Goal: Transaction & Acquisition: Download file/media

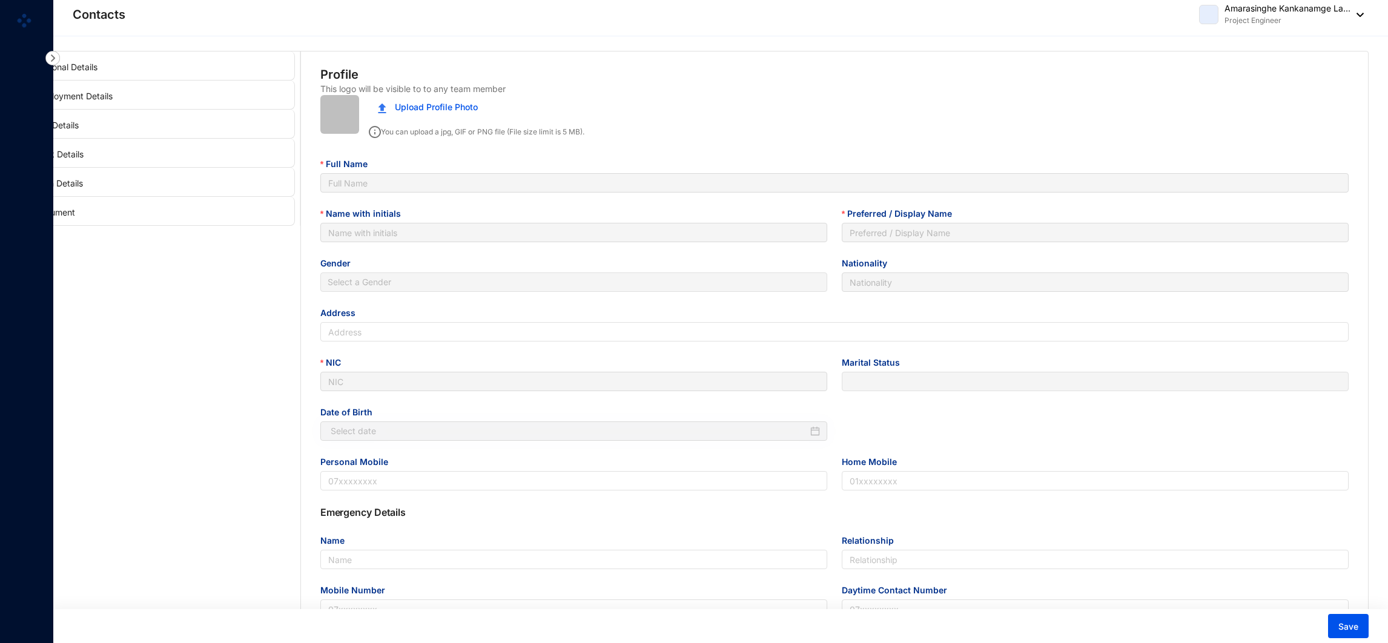
type input "Amarasinghe Kankanamge Lahiru Dilshan"
type input "A K L Dilshan"
type input "Lahiru Dilshan"
type input "Sri Lankan"
type input "No 483/09/A, [GEOGRAPHIC_DATA], [GEOGRAPHIC_DATA], [GEOGRAPHIC_DATA]"
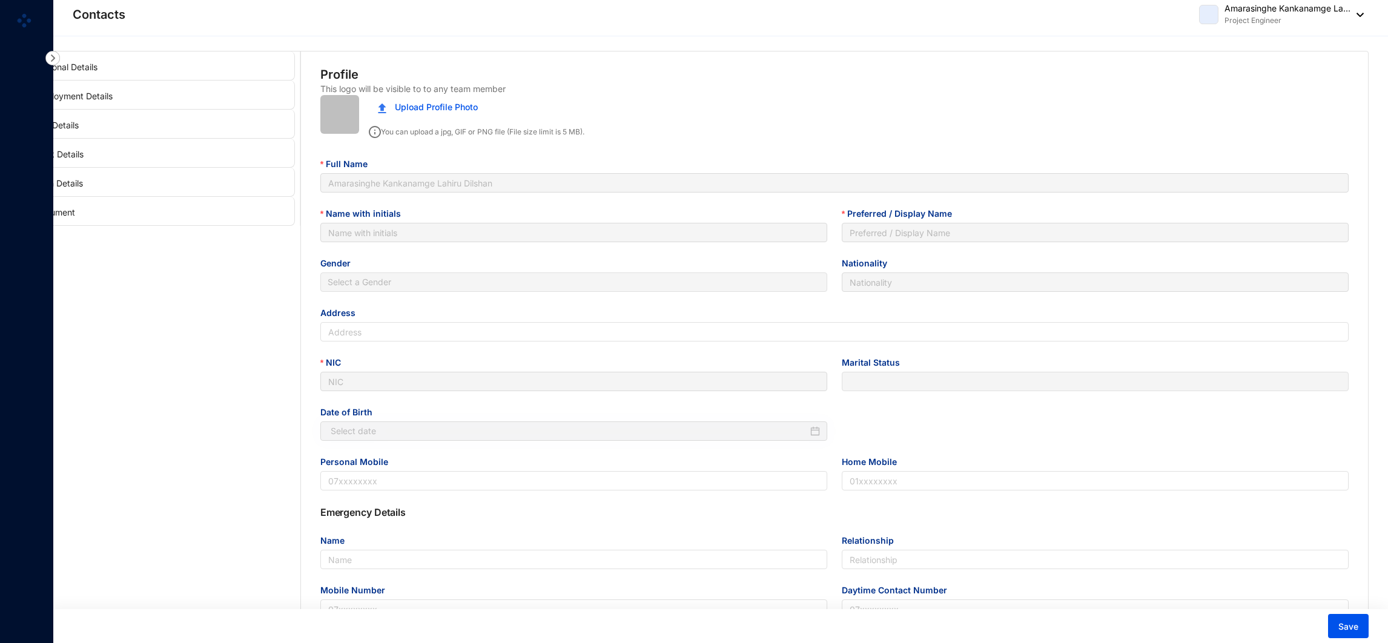
type input "980051480V"
type input "0771880863"
type input "0112600368"
type input "Karunasena"
type input "Father"
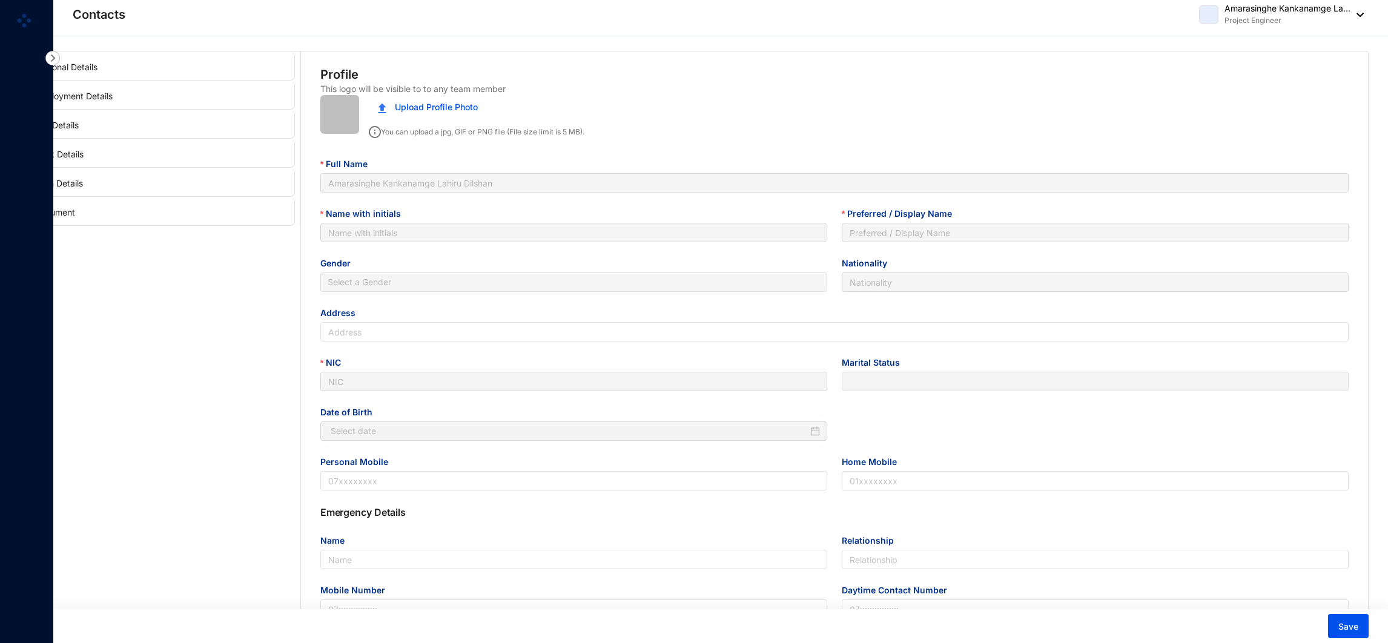
type input "0718880067"
type input "[DATE]"
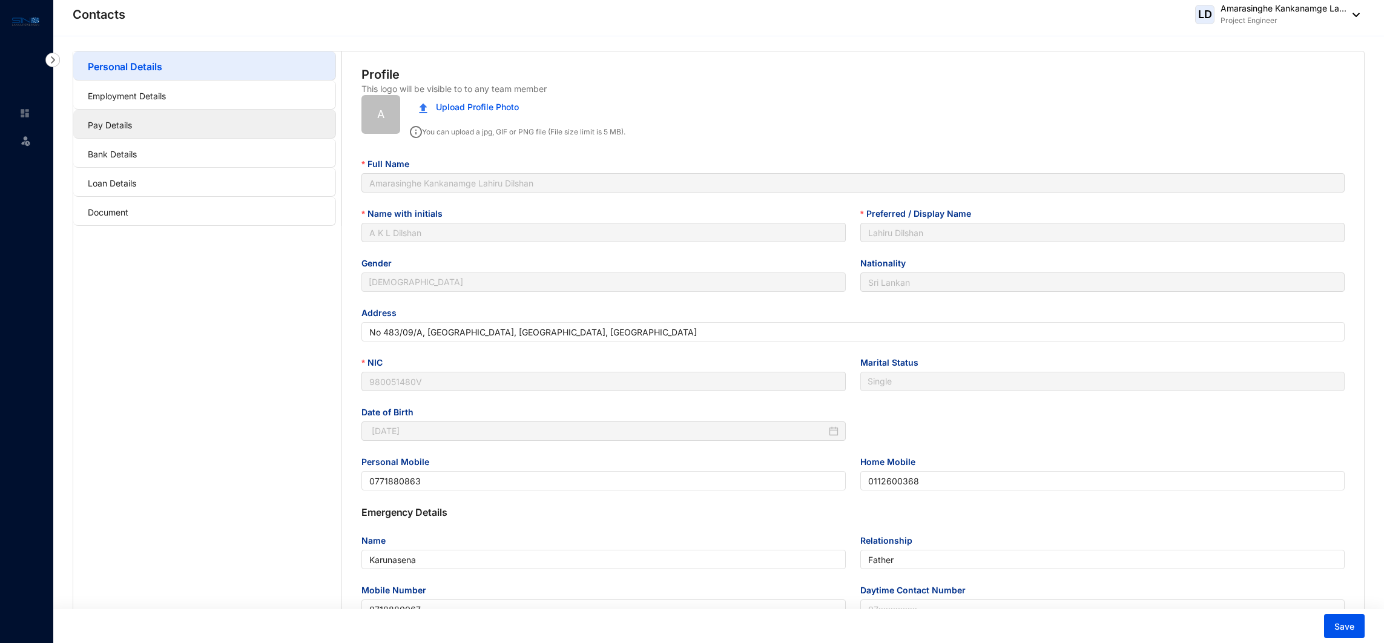
click at [132, 130] on link "Pay Details" at bounding box center [110, 125] width 44 height 10
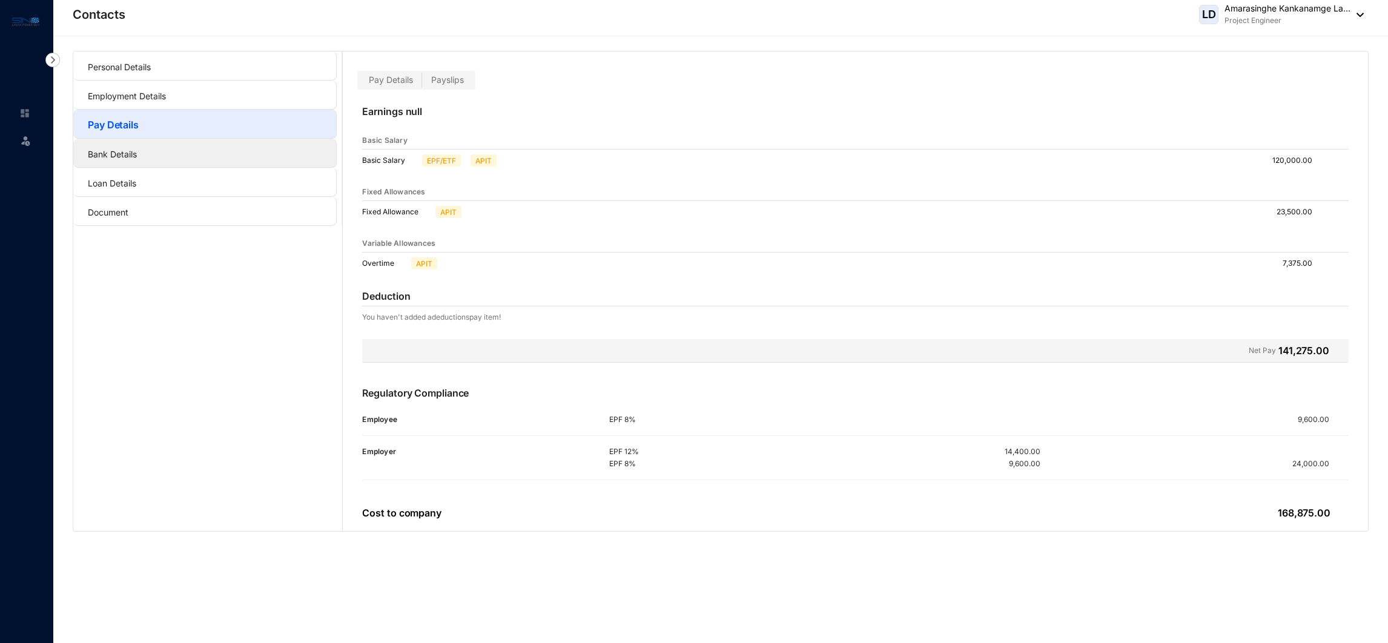
click at [137, 153] on link "Bank Details" at bounding box center [112, 154] width 49 height 10
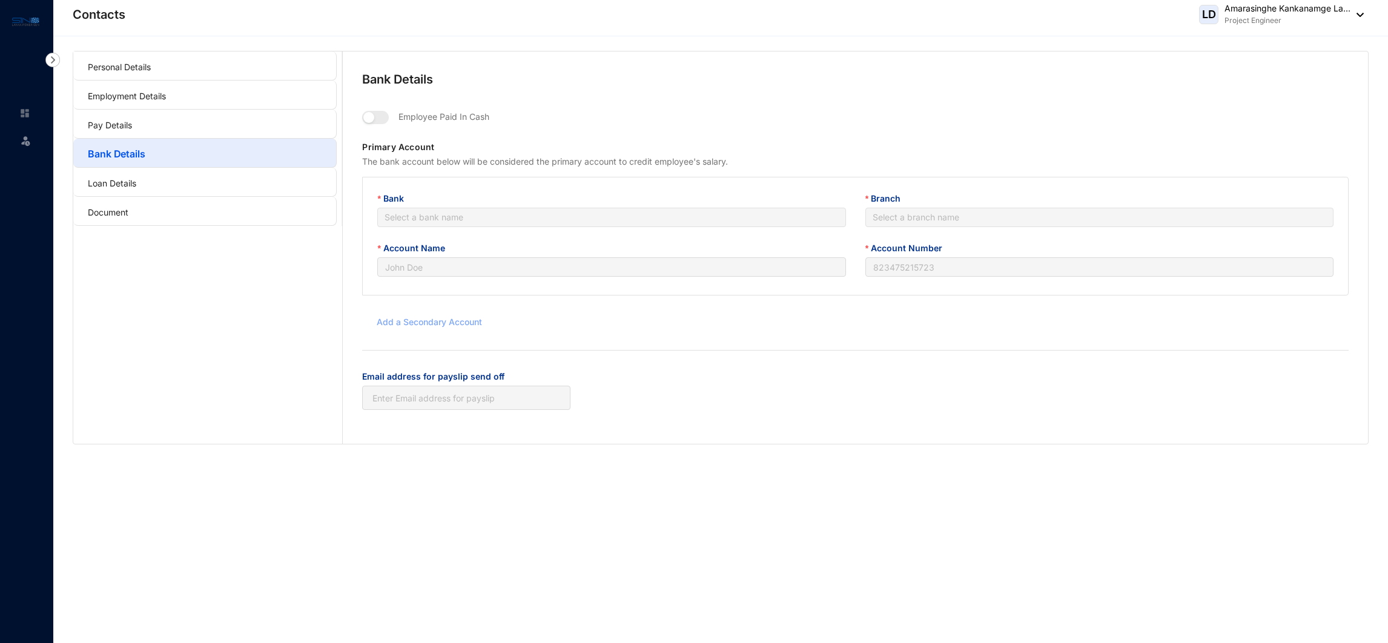
type input "A. K. L. [GEOGRAPHIC_DATA]"
type input "174200120020170"
type input "[EMAIL_ADDRESS][DOMAIN_NAME]"
click at [136, 178] on link "Loan Details" at bounding box center [112, 183] width 48 height 10
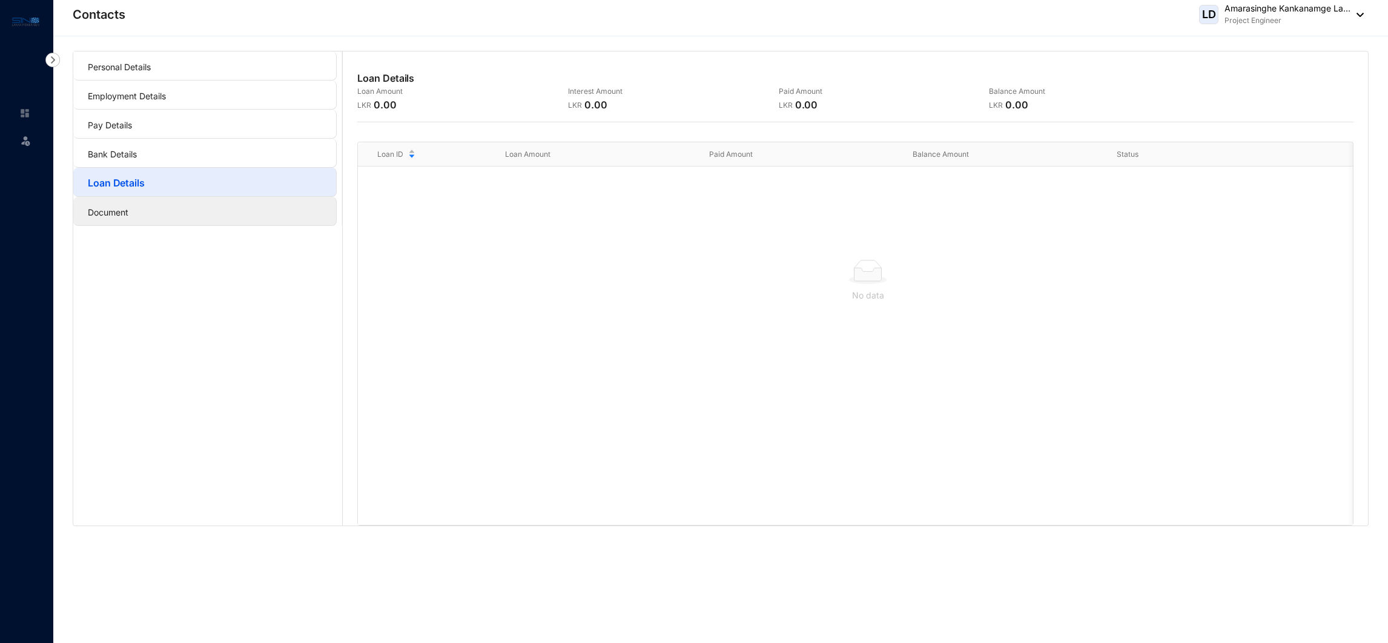
click at [128, 207] on link "Document" at bounding box center [108, 212] width 41 height 10
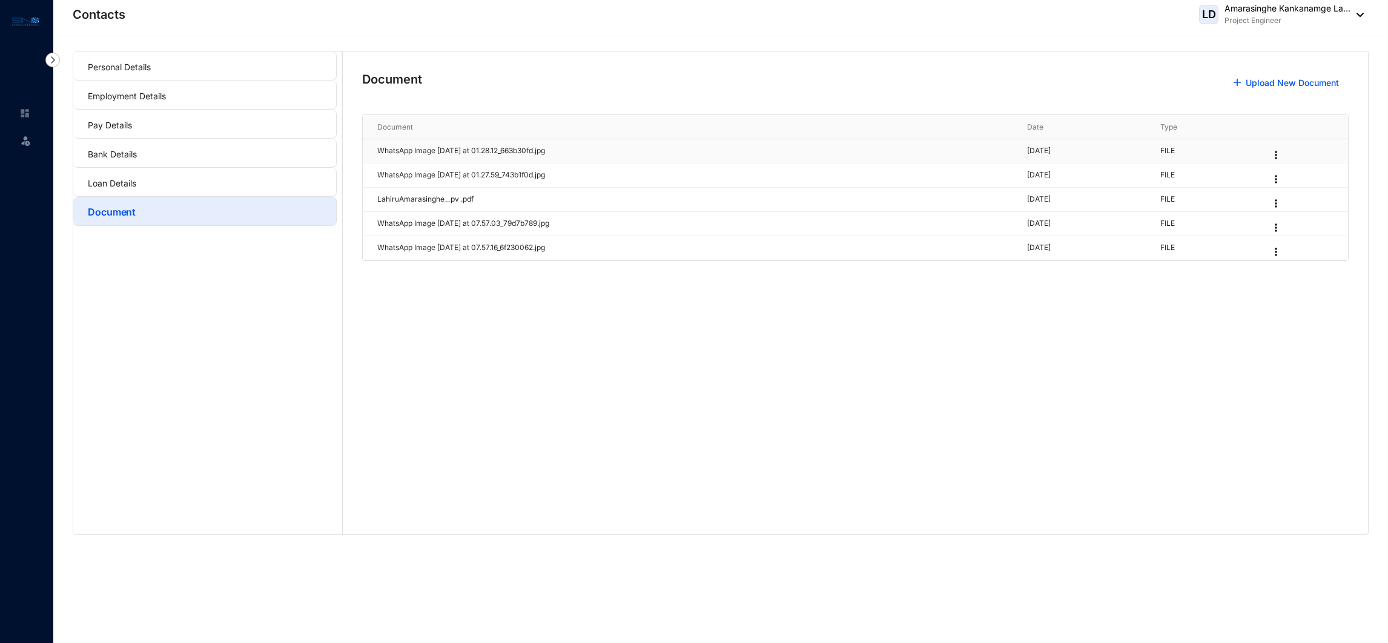
click at [507, 148] on p "WhatsApp Image [DATE] at 01.28.12_663b30fd.jpg" at bounding box center [694, 151] width 635 height 12
click at [492, 155] on p "WhatsApp Image [DATE] at 01.28.12_663b30fd.jpg" at bounding box center [694, 151] width 635 height 12
drag, startPoint x: 492, startPoint y: 155, endPoint x: 463, endPoint y: 186, distance: 42.4
click at [463, 186] on td "WhatsApp Image [DATE] at 01.27.59_743b1f0d.jpg" at bounding box center [688, 175] width 650 height 24
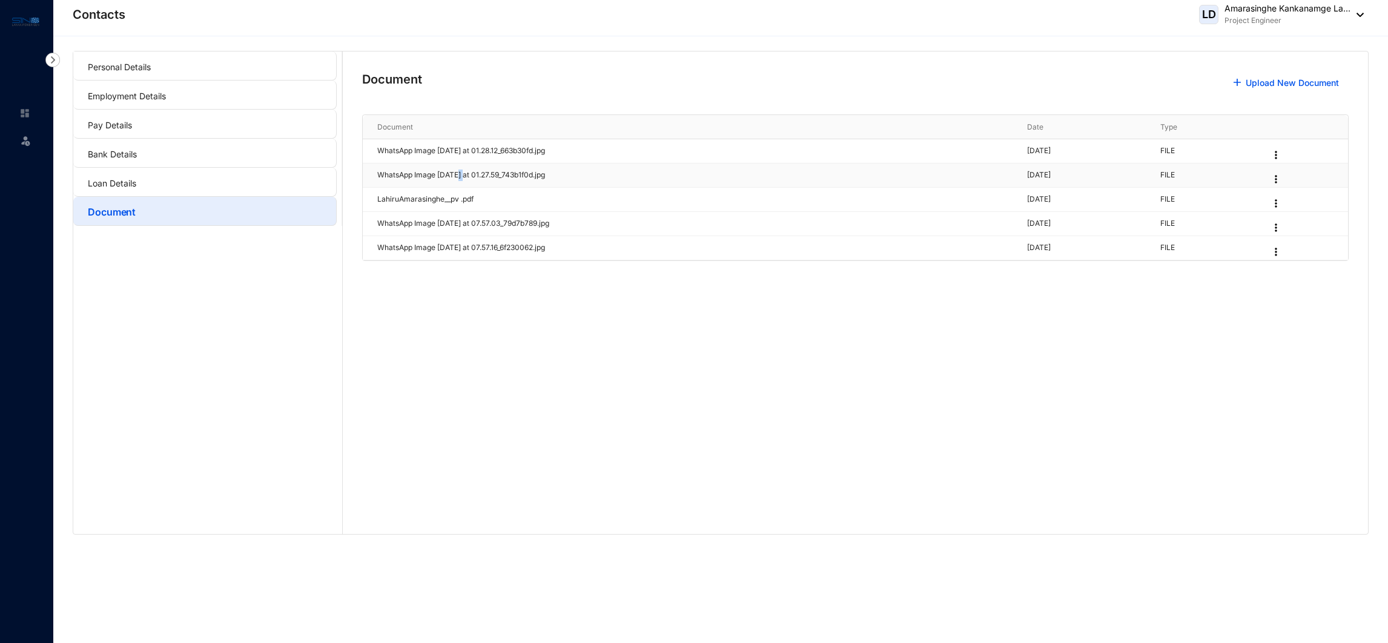
click at [463, 186] on td "WhatsApp Image [DATE] at 01.27.59_743b1f0d.jpg" at bounding box center [688, 175] width 650 height 24
drag, startPoint x: 463, startPoint y: 186, endPoint x: 451, endPoint y: 230, distance: 45.7
click at [451, 230] on td "WhatsApp Image [DATE] at 07.57.03_79d7b789.jpg" at bounding box center [688, 224] width 650 height 24
click at [1290, 162] on td at bounding box center [1301, 151] width 93 height 24
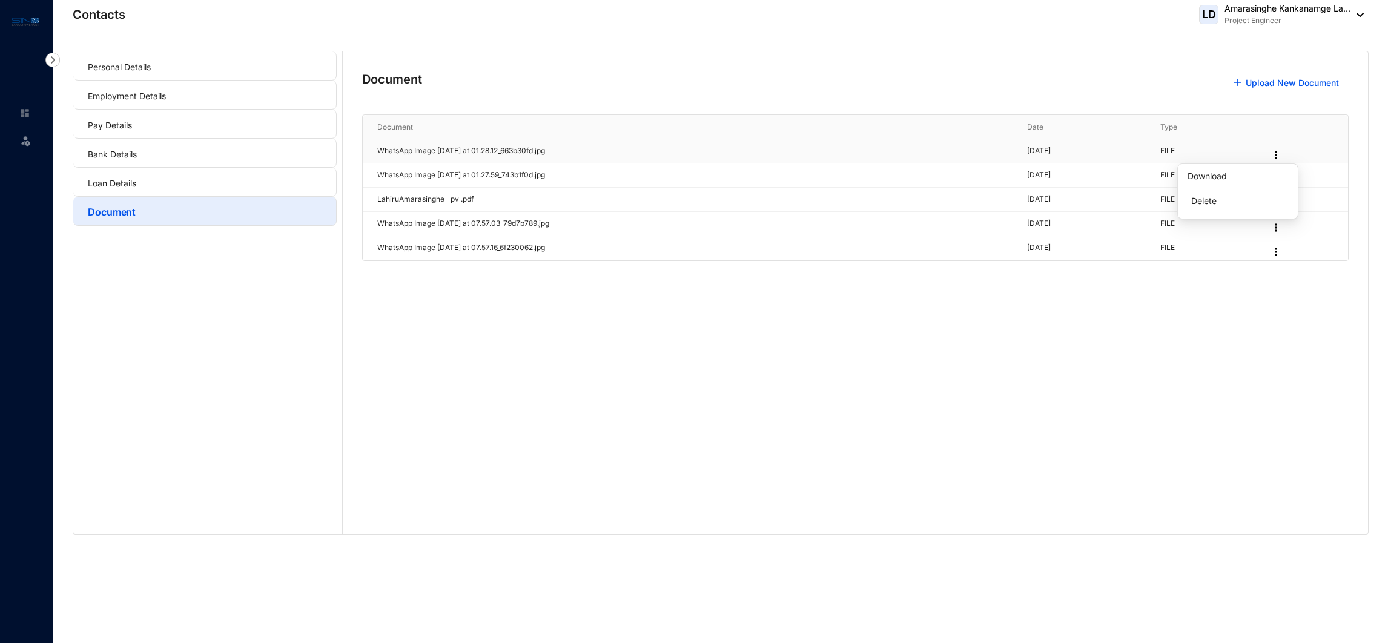
click at [1282, 154] on img at bounding box center [1275, 155] width 12 height 12
click at [1226, 180] on link "Download" at bounding box center [1206, 176] width 39 height 10
click at [1226, 245] on link "Download" at bounding box center [1206, 248] width 39 height 10
click at [1282, 246] on img at bounding box center [1275, 252] width 12 height 12
click at [1226, 268] on link "Download" at bounding box center [1206, 273] width 39 height 10
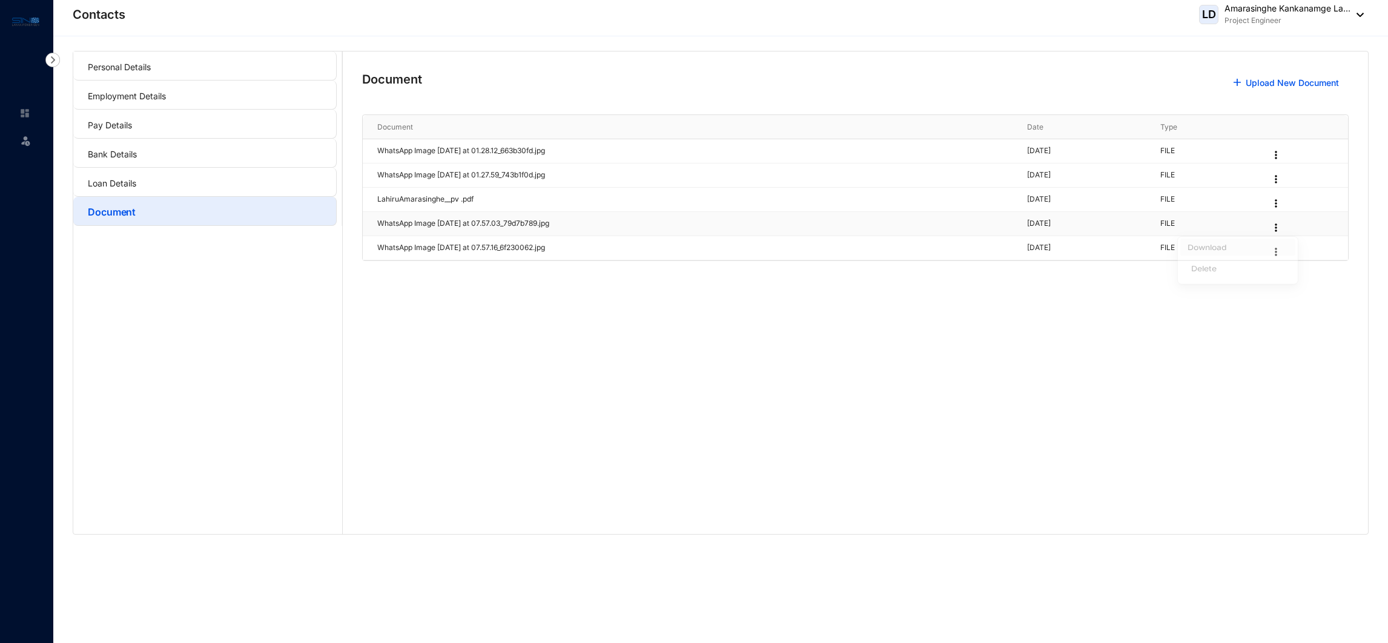
click at [1282, 224] on img at bounding box center [1275, 228] width 12 height 12
click at [1247, 252] on p "FILE" at bounding box center [1207, 248] width 95 height 12
click at [1282, 228] on img at bounding box center [1275, 228] width 12 height 12
click at [1226, 249] on link "Download" at bounding box center [1206, 248] width 39 height 10
